Goal: Navigation & Orientation: Find specific page/section

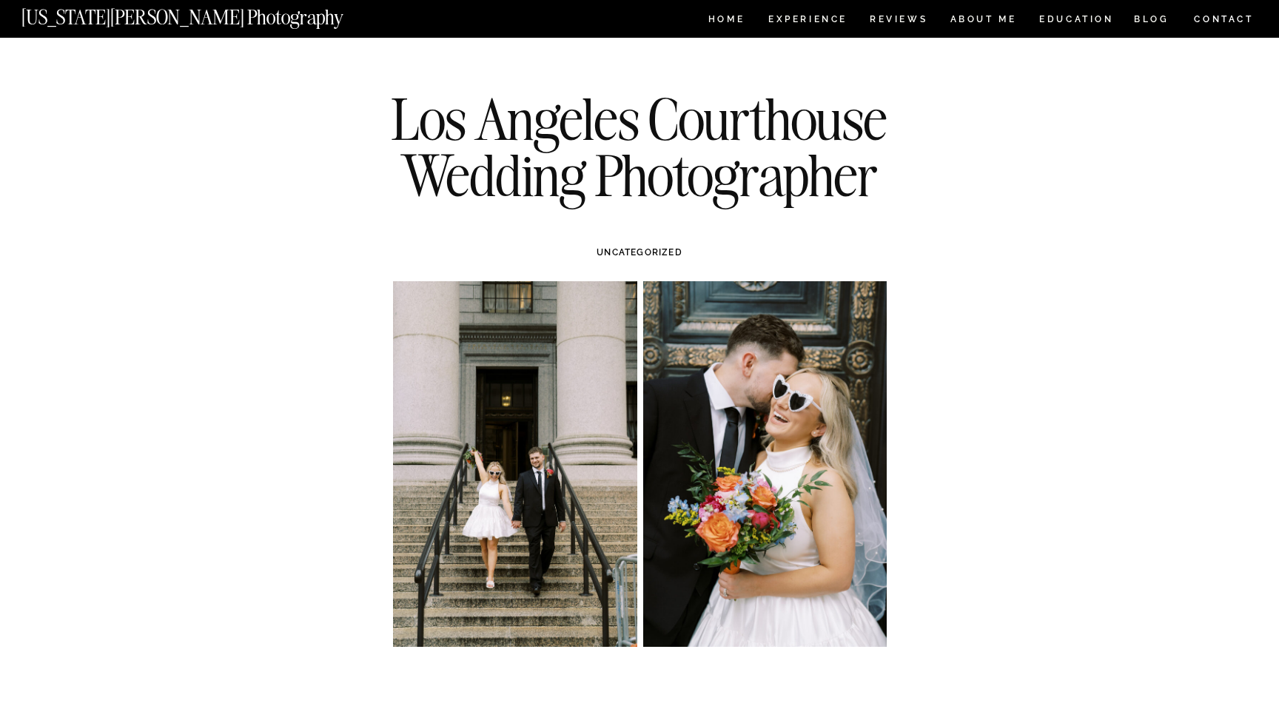
click at [232, 19] on nav "[US_STATE][PERSON_NAME] Photography" at bounding box center [207, 13] width 372 height 13
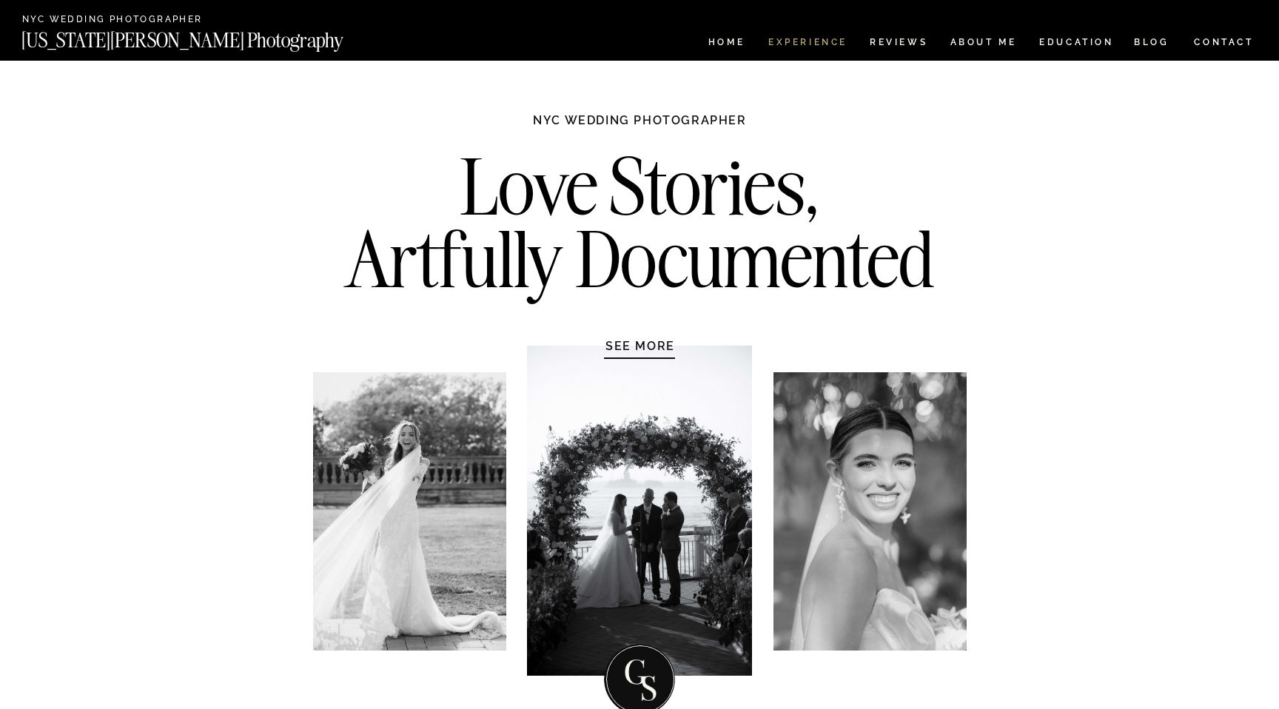
click at [812, 48] on nav "Experience" at bounding box center [807, 44] width 78 height 13
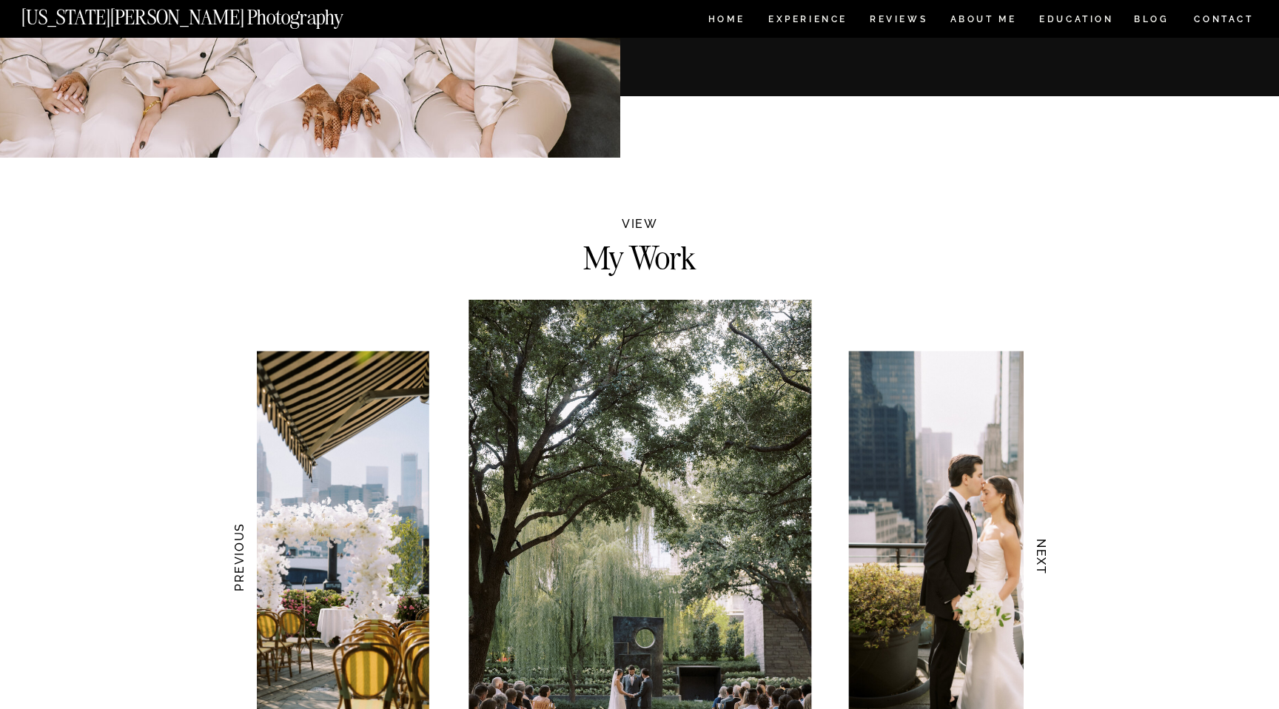
scroll to position [1376, 0]
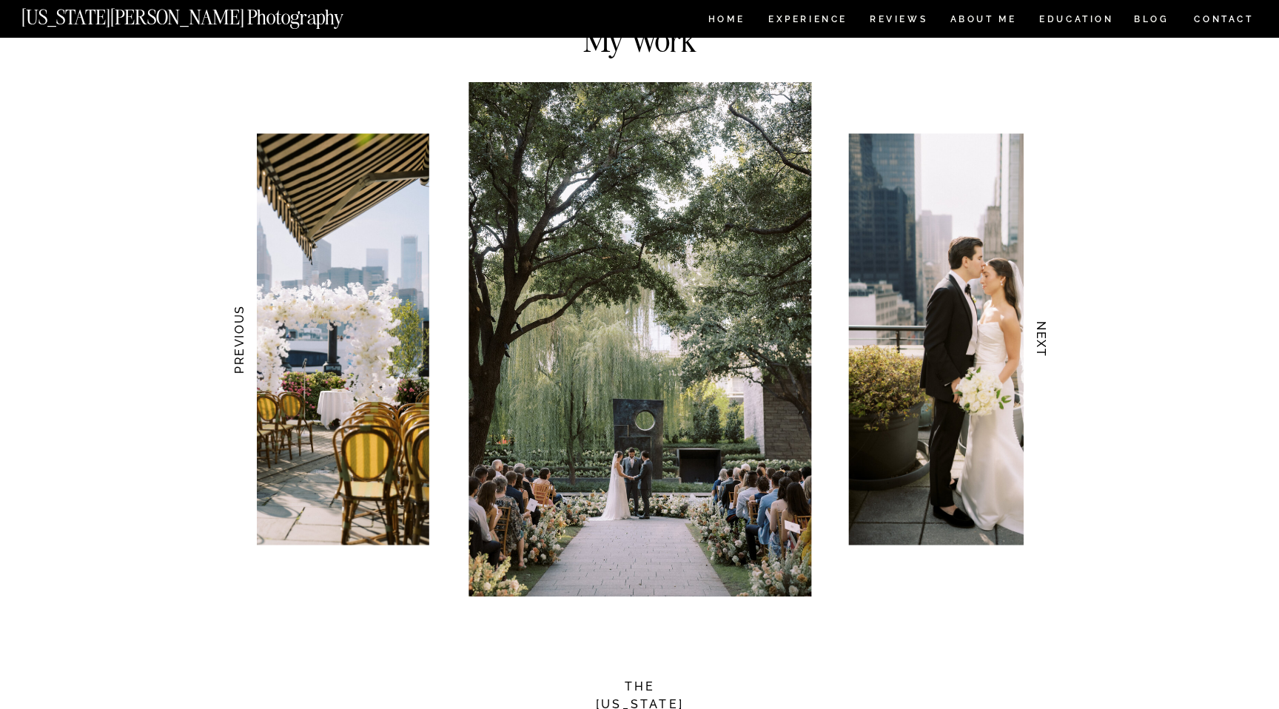
click at [1045, 338] on h3 "NEXT" at bounding box center [1042, 339] width 16 height 93
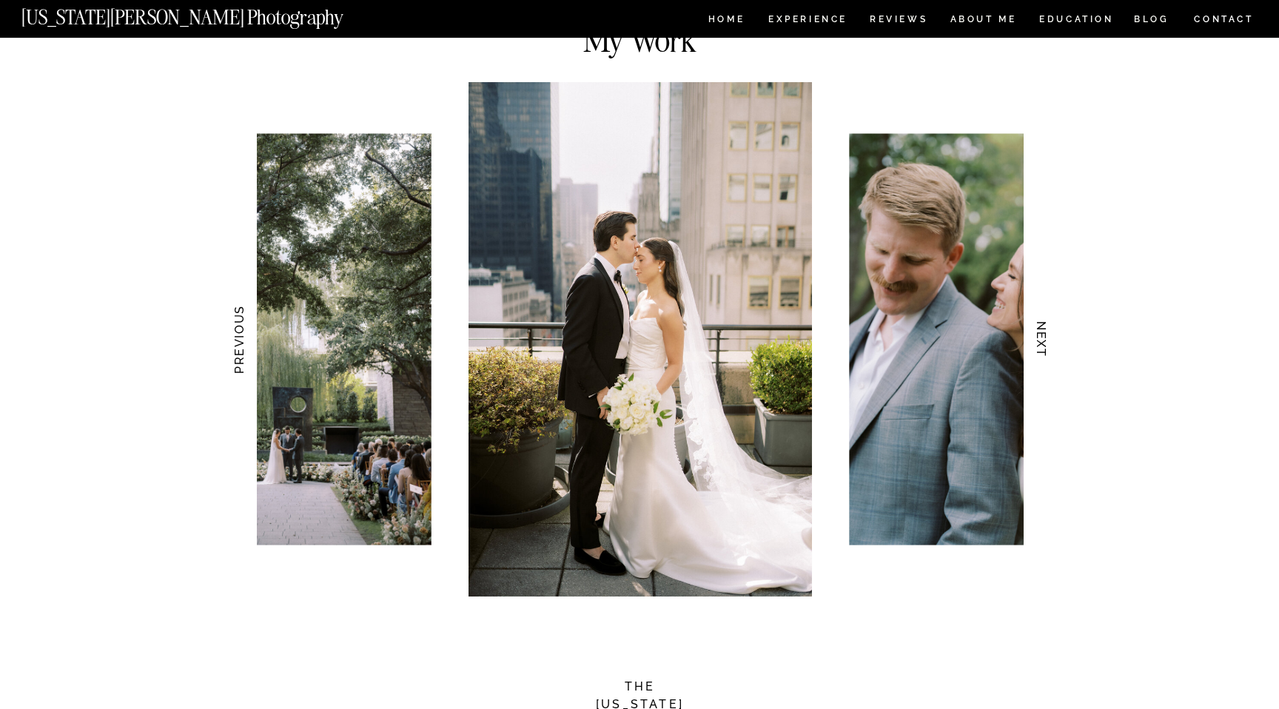
click at [1045, 338] on h3 "NEXT" at bounding box center [1042, 339] width 16 height 93
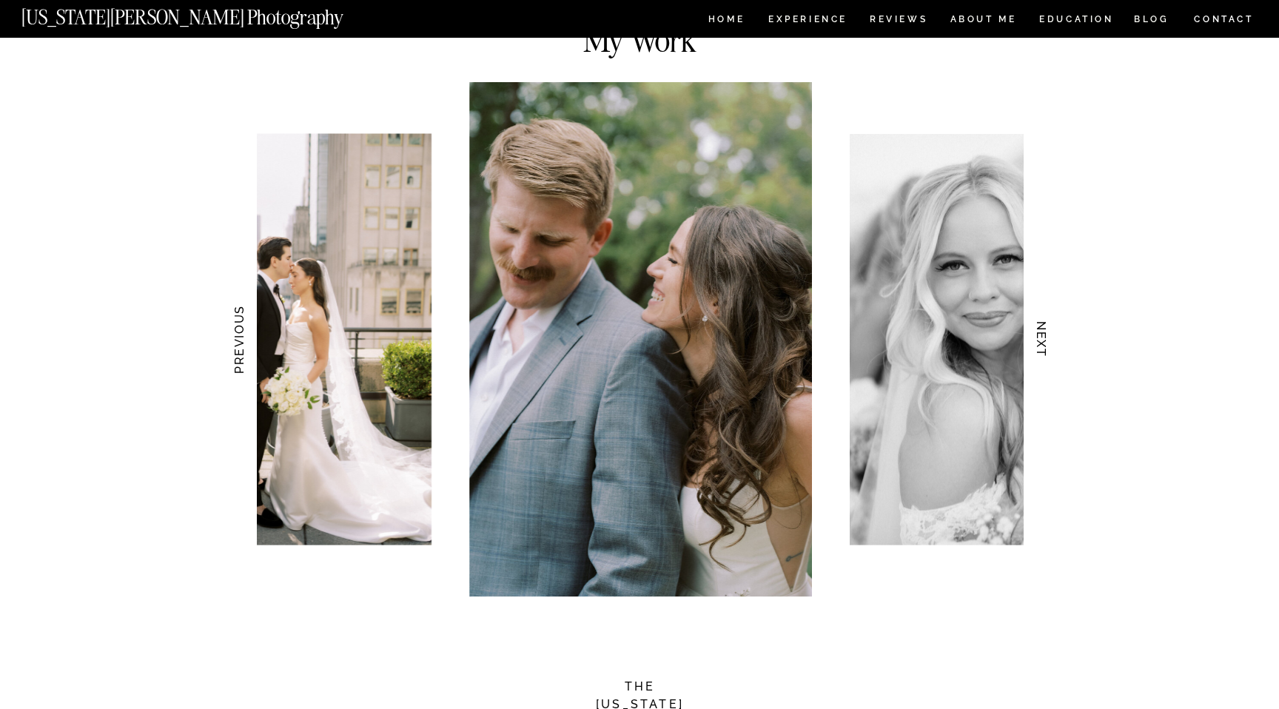
click at [1045, 338] on h3 "NEXT" at bounding box center [1042, 339] width 16 height 93
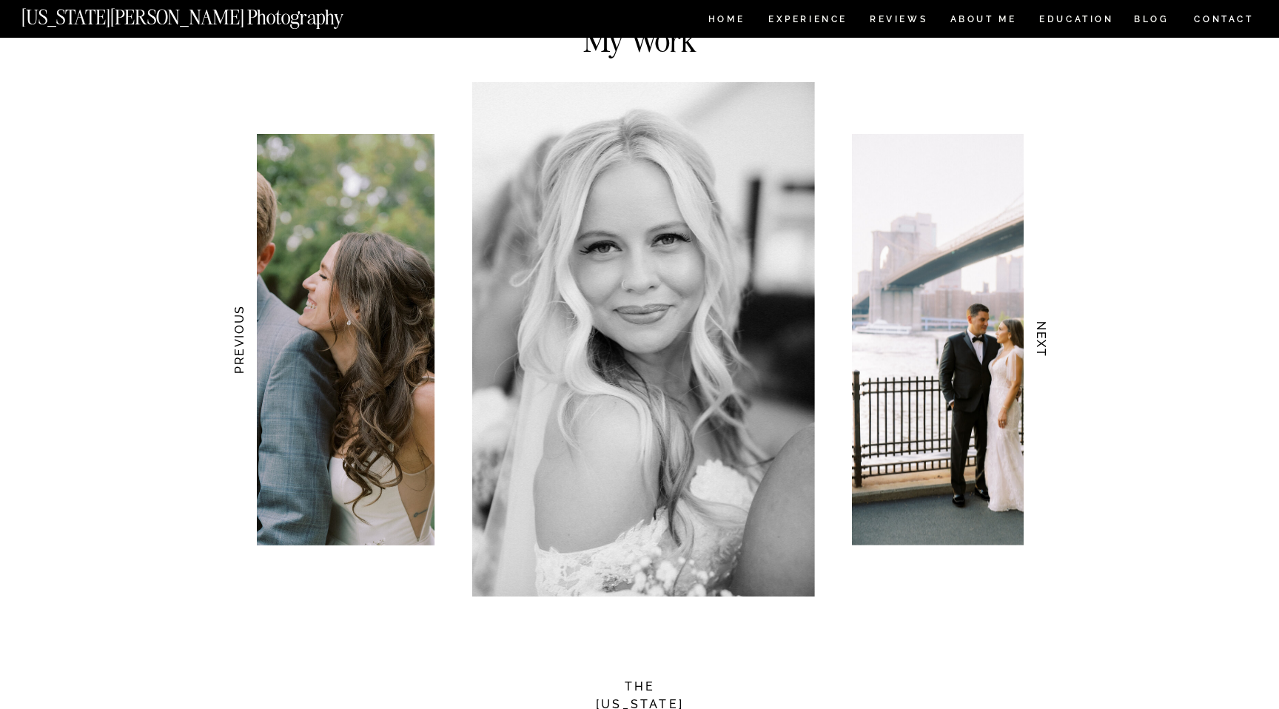
click at [1046, 339] on h3 "NEXT" at bounding box center [1042, 339] width 16 height 93
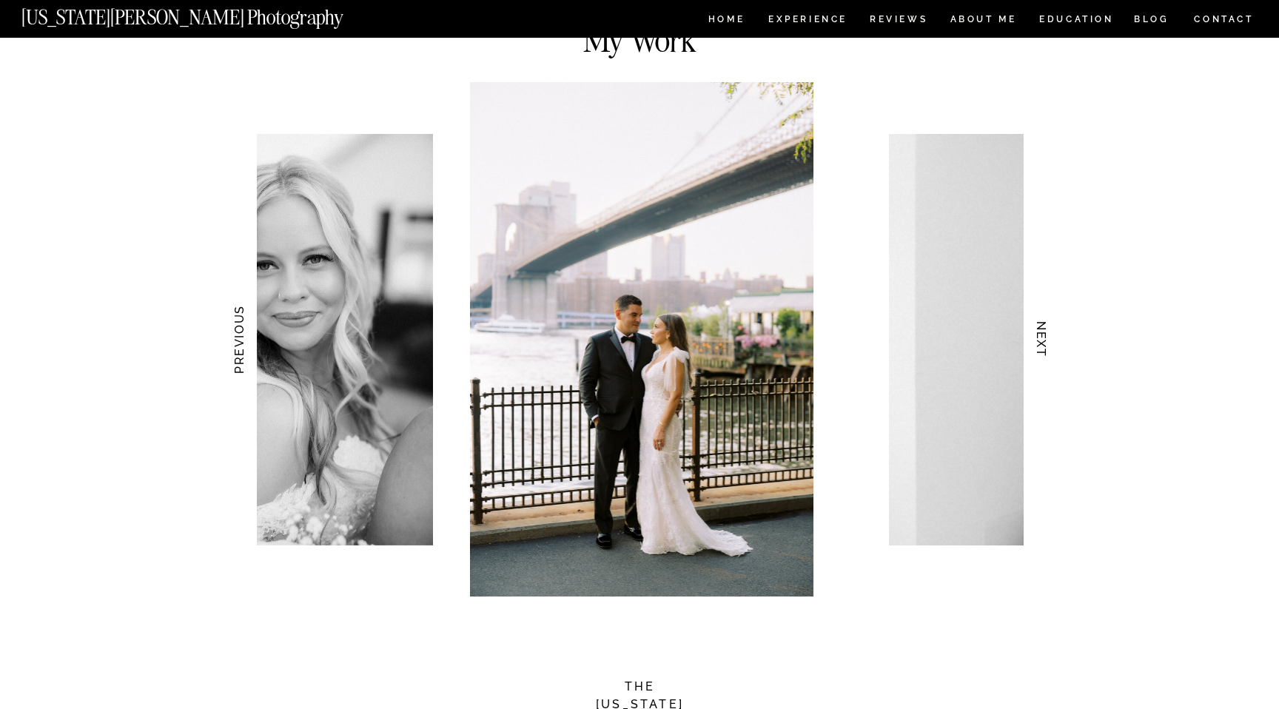
click at [1046, 340] on h3 "NEXT" at bounding box center [1042, 339] width 16 height 93
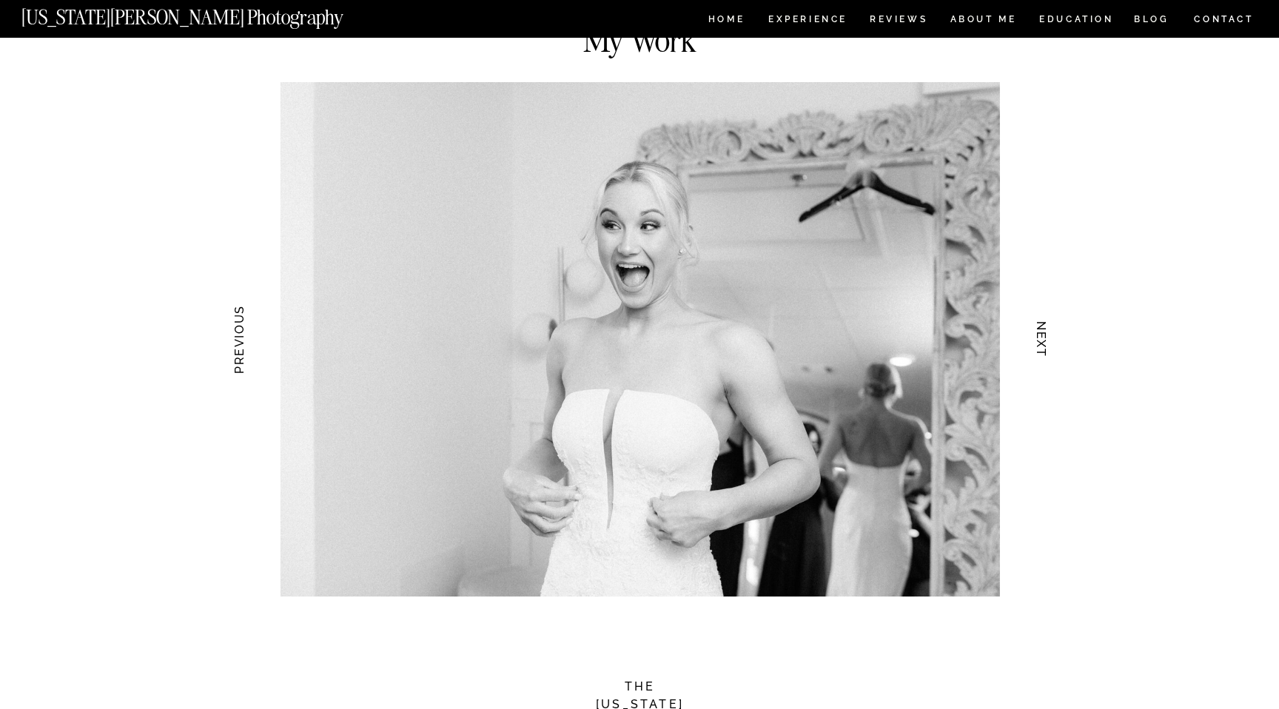
click at [1046, 341] on h3 "NEXT" at bounding box center [1042, 339] width 16 height 93
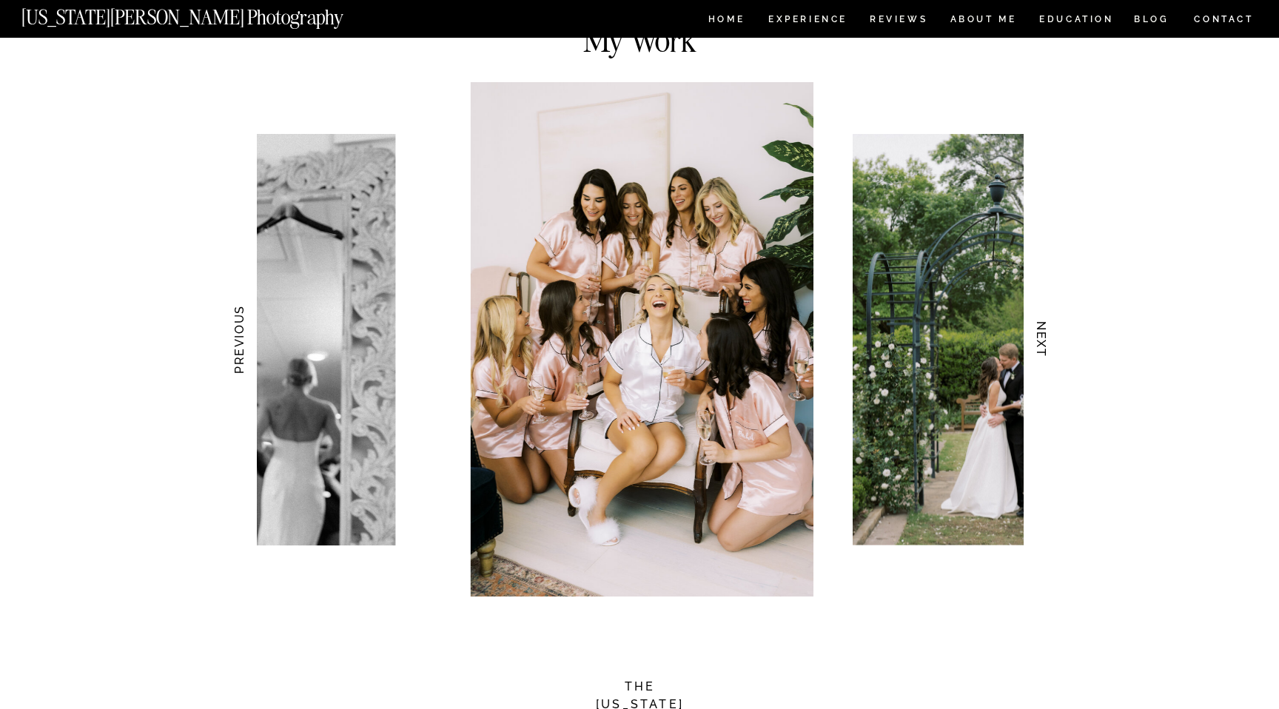
click at [1047, 341] on h3 "NEXT" at bounding box center [1042, 339] width 16 height 93
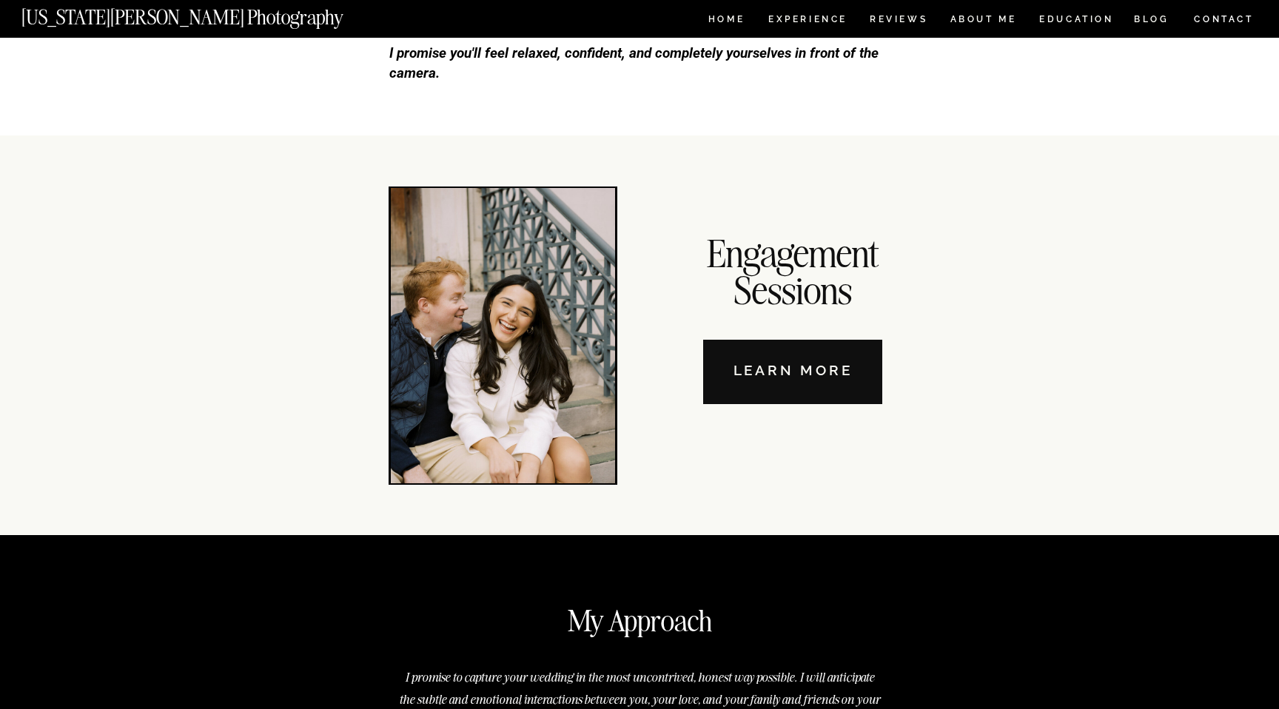
scroll to position [5079, 0]
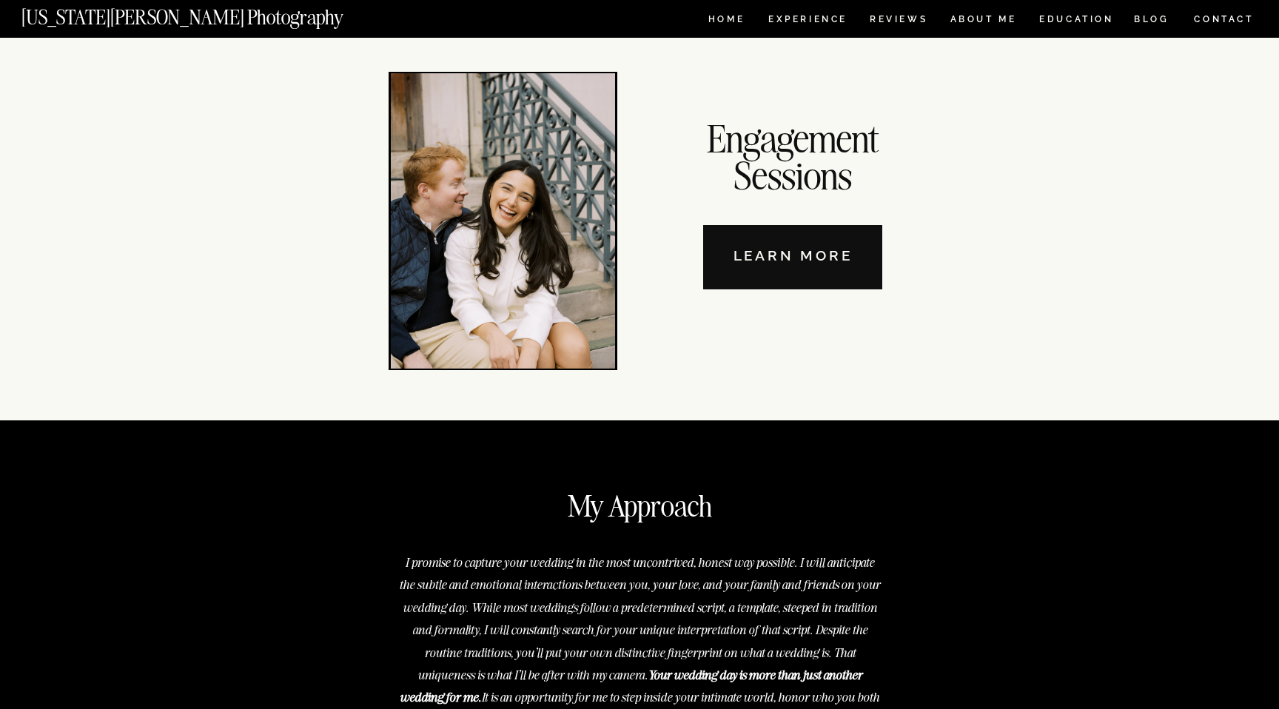
click at [854, 271] on nav "Learn More" at bounding box center [792, 257] width 179 height 64
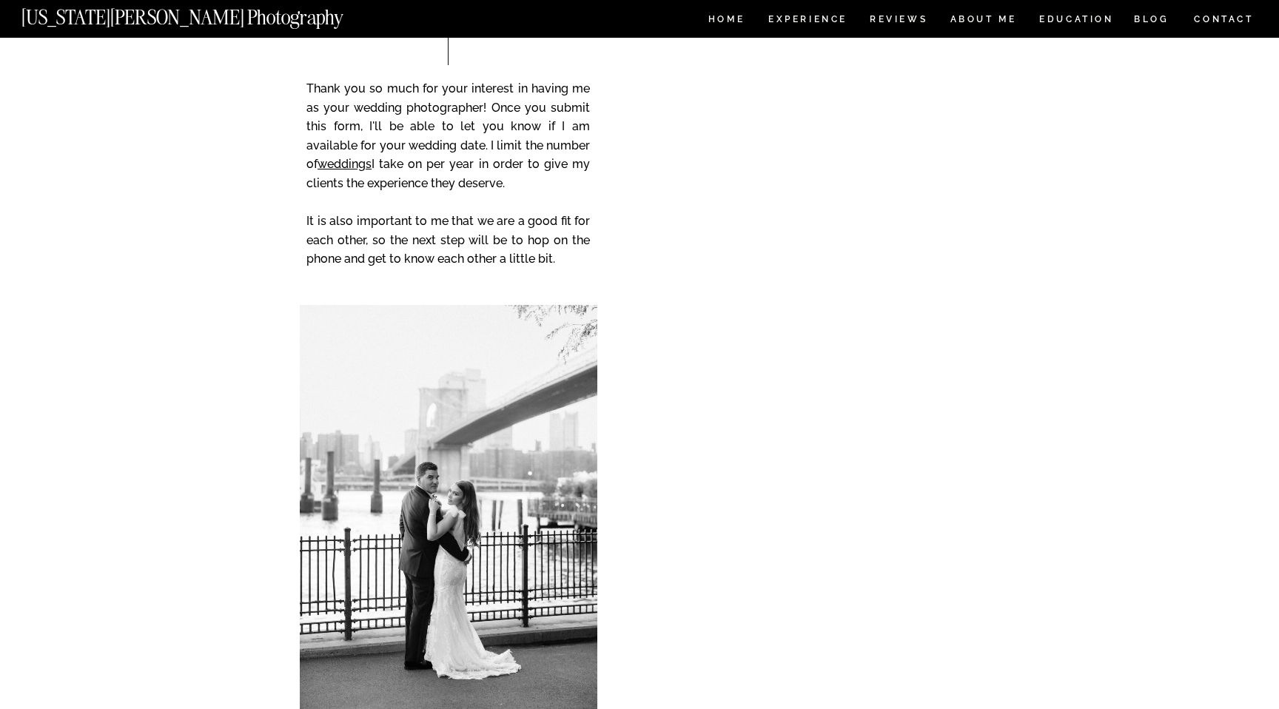
scroll to position [3854, 0]
